Goal: Navigation & Orientation: Find specific page/section

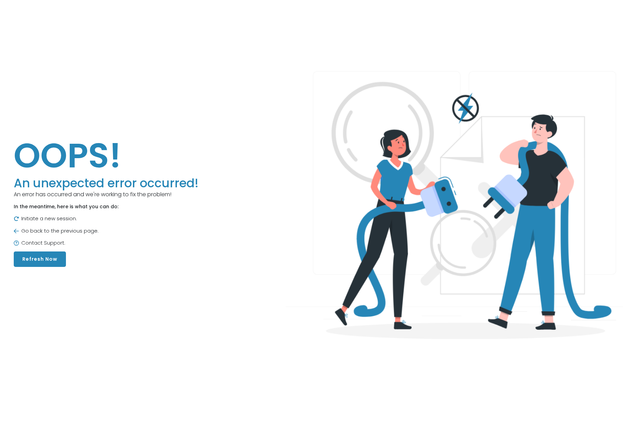
click at [43, 267] on button "Refresh Now" at bounding box center [40, 259] width 52 height 15
